Goal: Find specific page/section: Find specific page/section

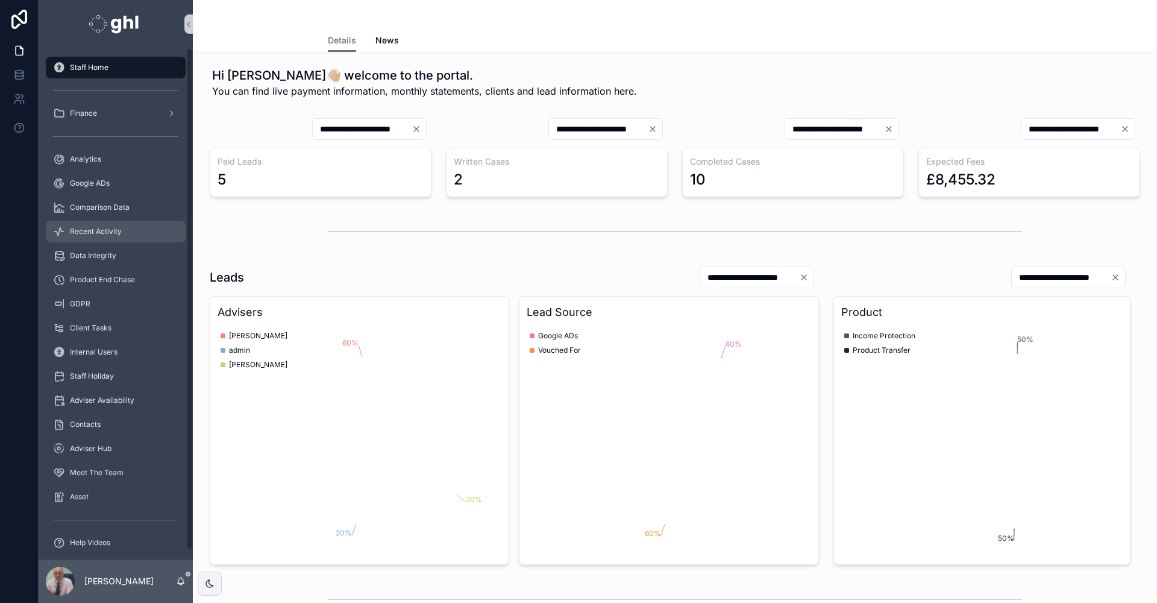
click at [104, 229] on span "Recent Activity" at bounding box center [96, 232] width 52 height 10
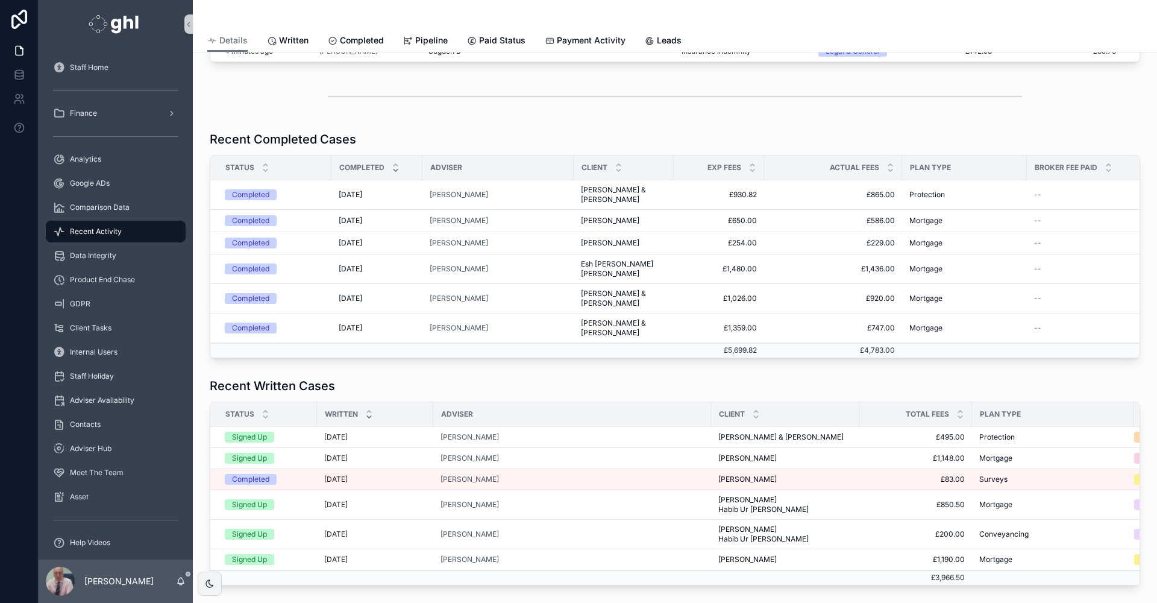
scroll to position [204, 0]
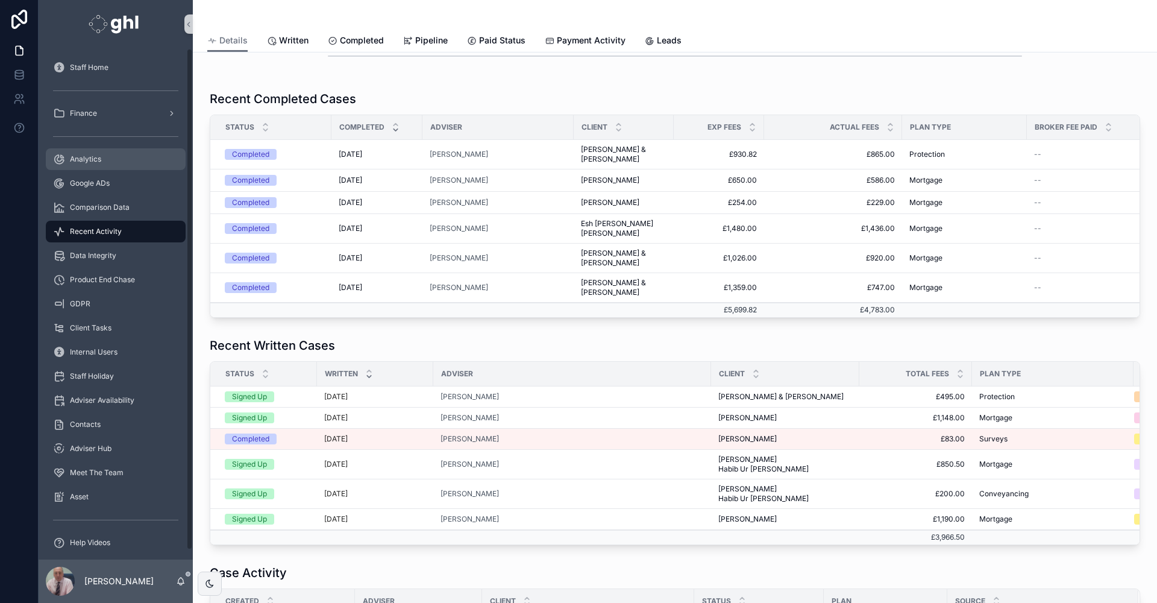
click at [115, 155] on div "Analytics" at bounding box center [115, 158] width 125 height 19
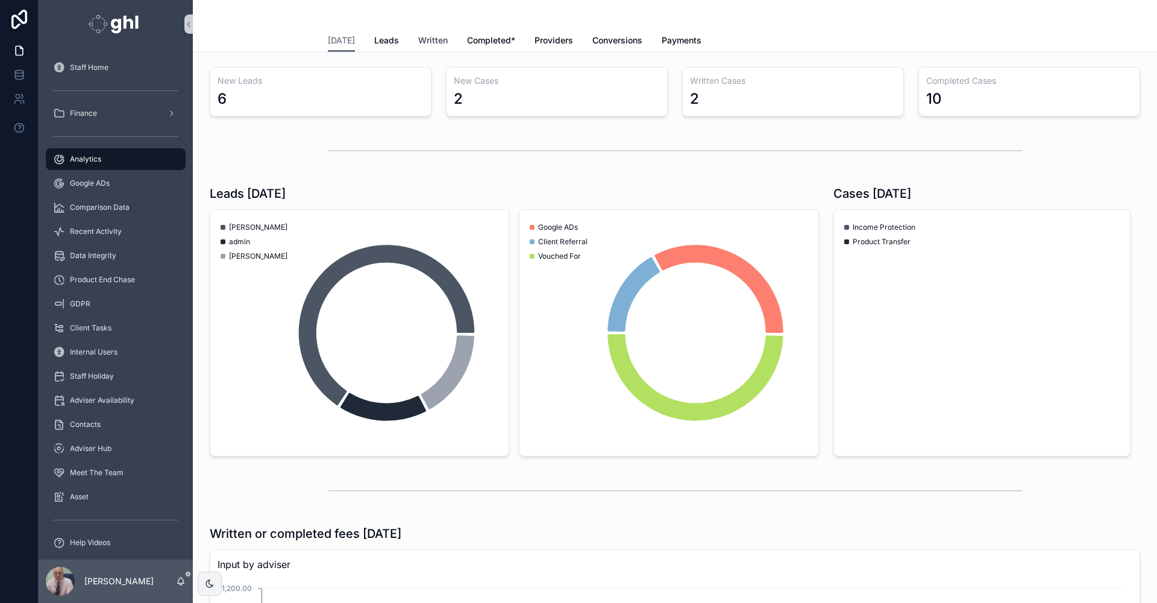
click at [425, 38] on span "Written" at bounding box center [433, 40] width 30 height 12
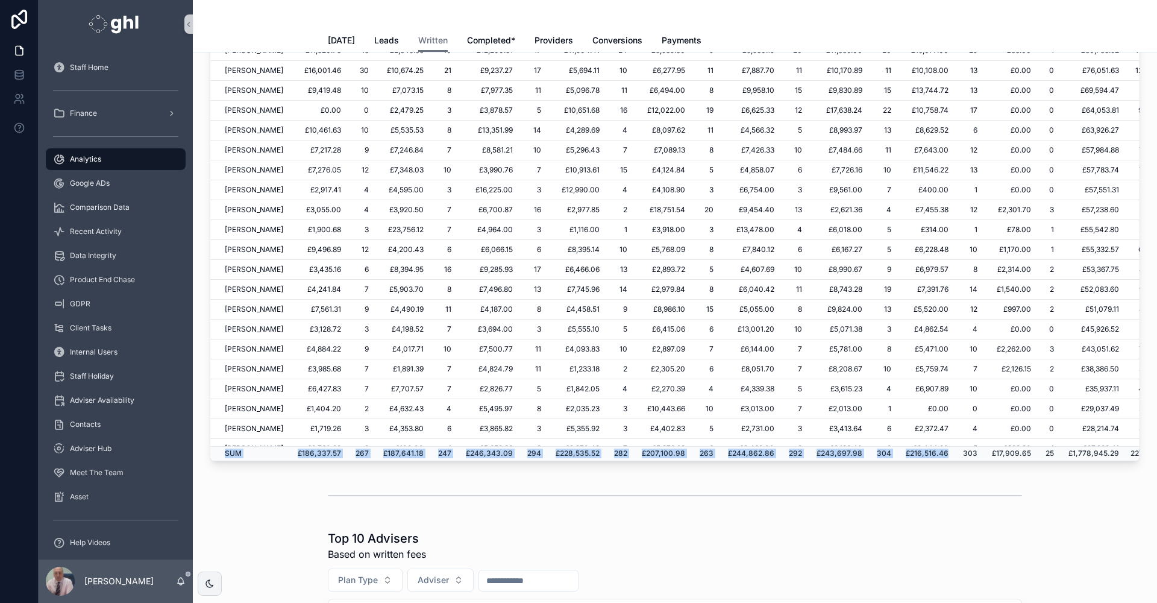
scroll to position [232, 0]
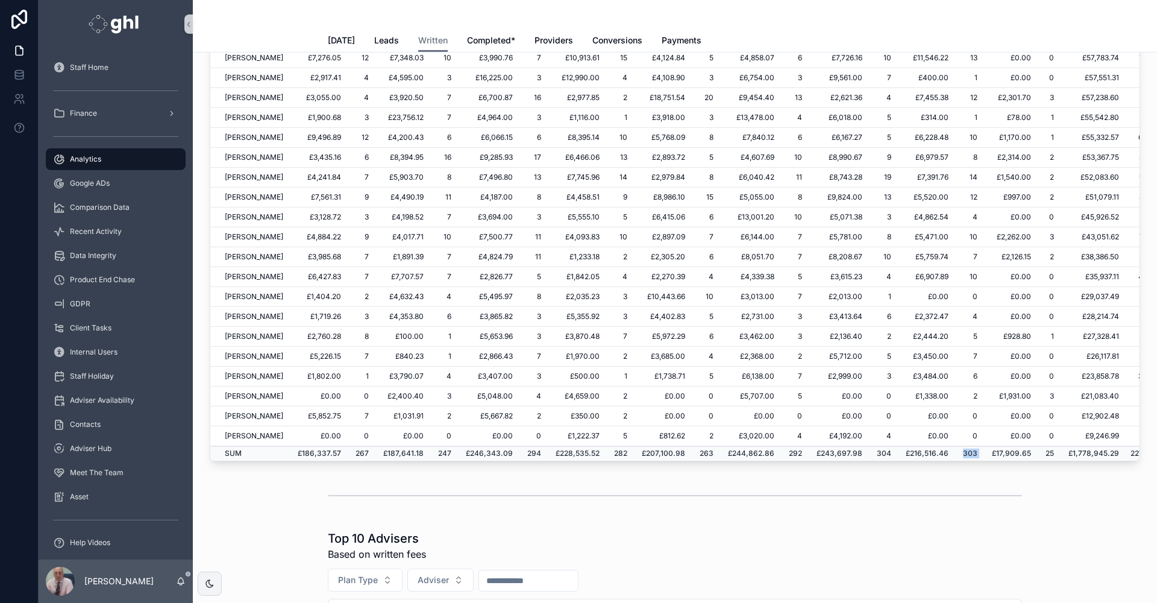
drag, startPoint x: 994, startPoint y: 450, endPoint x: 1042, endPoint y: 452, distance: 47.6
click at [1042, 452] on div "Username [DATE] [DATE] [DATE] [DATE] [DATE] [DATE] [DATE] [DATE] [DATE] Fees # …" at bounding box center [674, 234] width 929 height 452
